Goal: Information Seeking & Learning: Learn about a topic

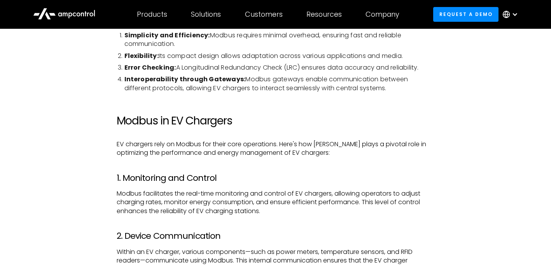
scroll to position [623, 0]
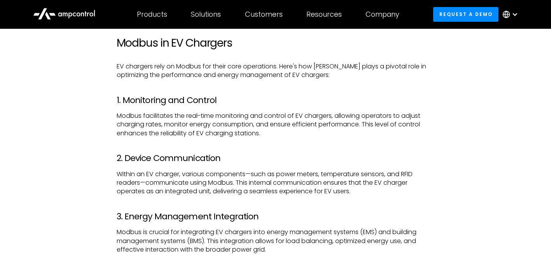
click at [242, 175] on p "Within an EV charger, various components—such as power meters, temperature sens…" at bounding box center [276, 183] width 318 height 26
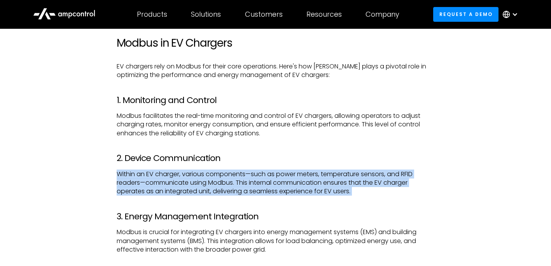
click at [242, 175] on p "Within an EV charger, various components—such as power meters, temperature sens…" at bounding box center [276, 183] width 318 height 26
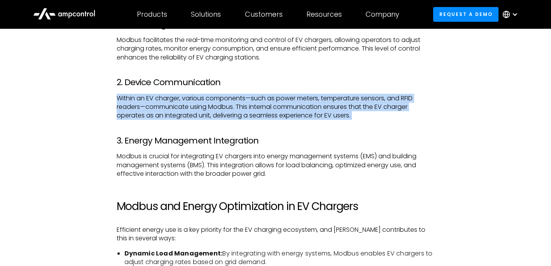
scroll to position [778, 0]
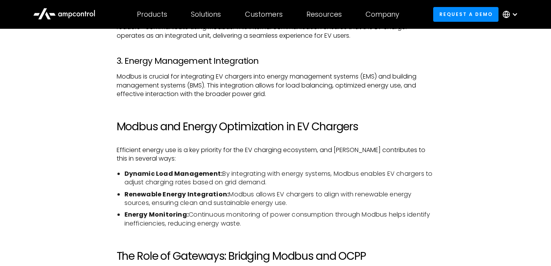
click at [246, 180] on li "Dynamic Load Management: By integrating with energy systems, Modbus enables EV …" at bounding box center [280, 179] width 310 height 18
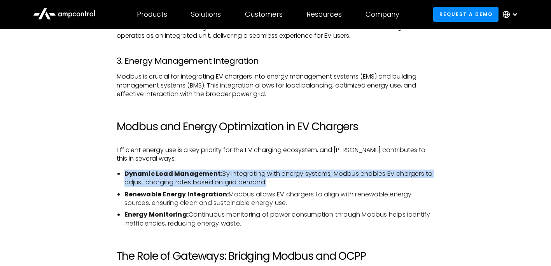
click at [246, 180] on li "Dynamic Load Management: By integrating with energy systems, Modbus enables EV …" at bounding box center [280, 179] width 310 height 18
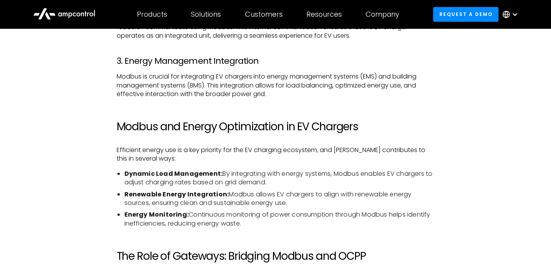
drag, startPoint x: 246, startPoint y: 180, endPoint x: 239, endPoint y: 193, distance: 15.1
click at [239, 193] on li "Renewable Energy Integration: Modbus allows EV chargers to align with renewable…" at bounding box center [280, 199] width 310 height 18
